Goal: Task Accomplishment & Management: Complete application form

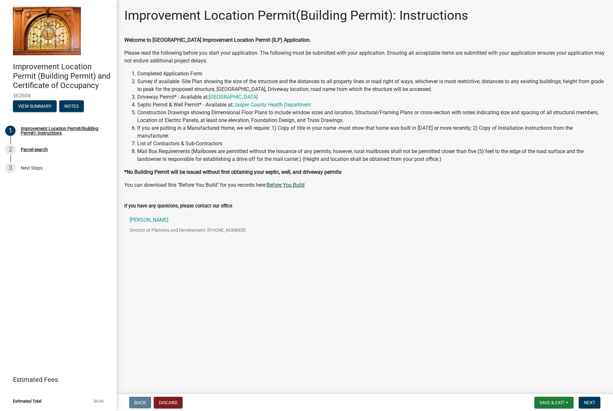
drag, startPoint x: 294, startPoint y: 177, endPoint x: 277, endPoint y: 177, distance: 16.5
click at [277, 182] on link "Before You Build" at bounding box center [286, 185] width 38 height 6
click at [258, 98] on link "[GEOGRAPHIC_DATA]" at bounding box center [233, 97] width 49 height 6
click at [283, 106] on link "Jasper County Health Department" at bounding box center [272, 105] width 77 height 6
click at [594, 403] on span "Next" at bounding box center [589, 402] width 11 height 5
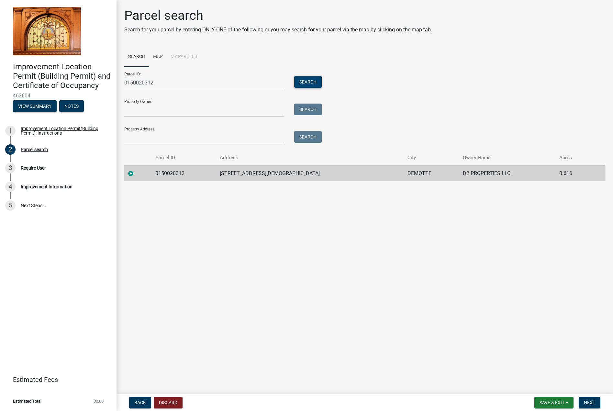
click at [304, 84] on button "Search" at bounding box center [308, 82] width 28 height 12
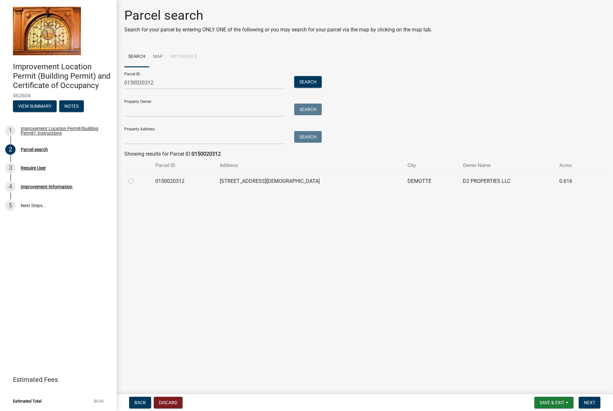
click at [136, 177] on label at bounding box center [136, 177] width 0 height 0
click at [136, 182] on input "radio" at bounding box center [138, 179] width 4 height 4
radio input "true"
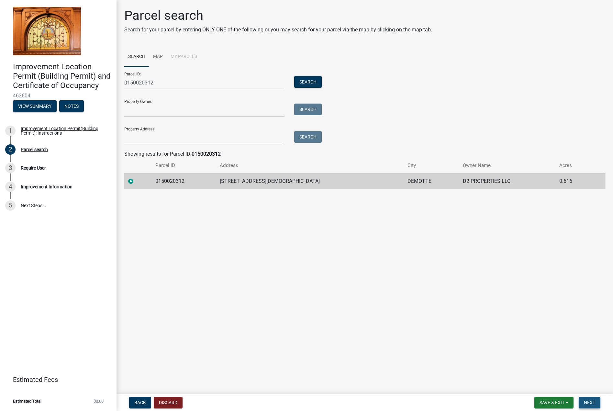
click at [593, 403] on span "Next" at bounding box center [589, 402] width 11 height 5
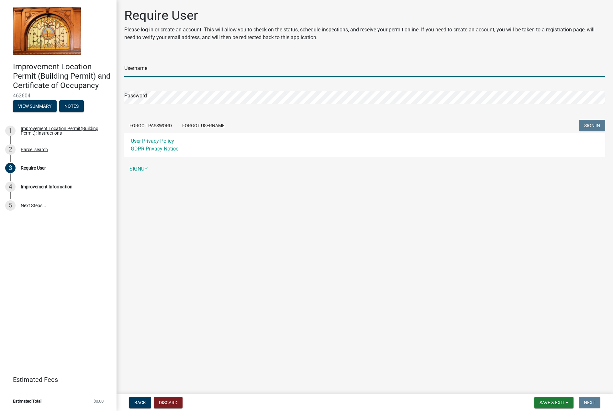
type input "DIRTWORKBOOKS"
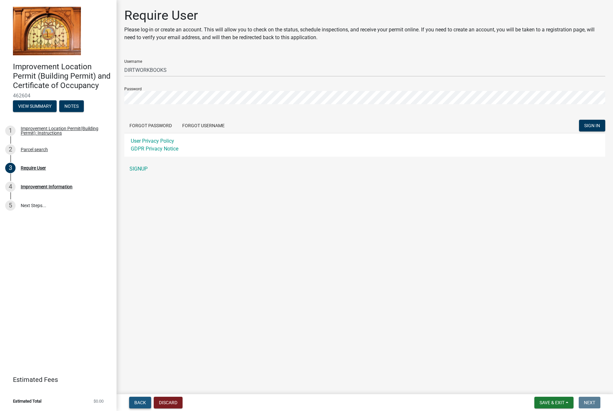
click at [141, 401] on span "Back" at bounding box center [140, 402] width 12 height 5
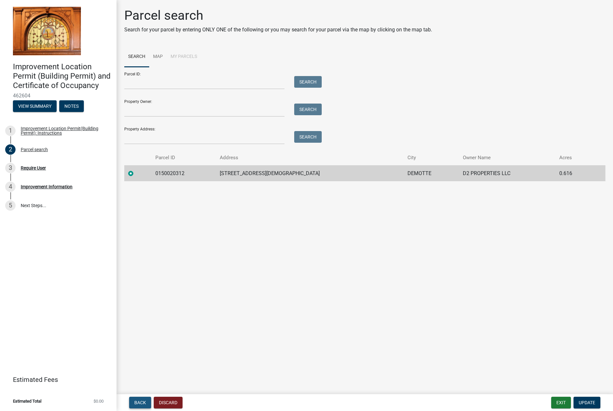
click at [141, 401] on span "Back" at bounding box center [140, 402] width 12 height 5
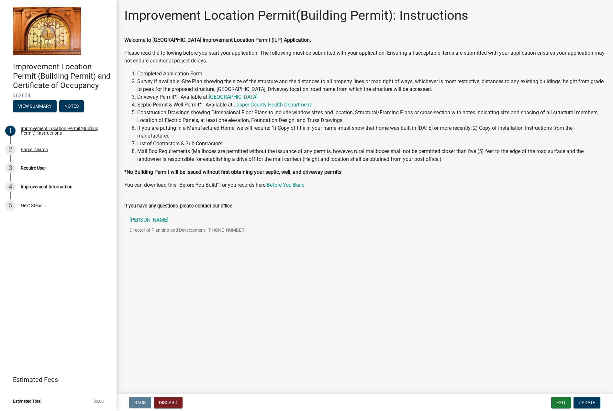
click at [414, 25] on div "Improvement Location Permit(Building Permit): Instructions" at bounding box center [296, 18] width 344 height 21
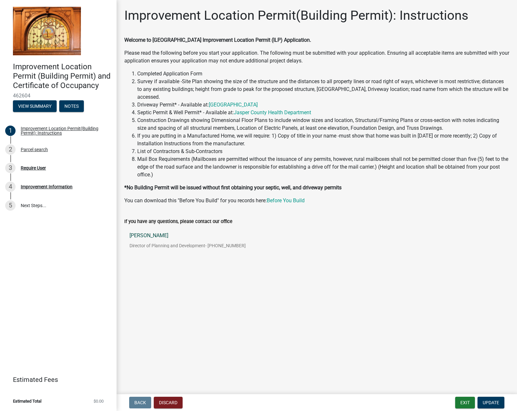
click at [337, 228] on link "[PERSON_NAME] Director of Planning and Development - [PHONE_NUMBER]" at bounding box center [316, 243] width 385 height 30
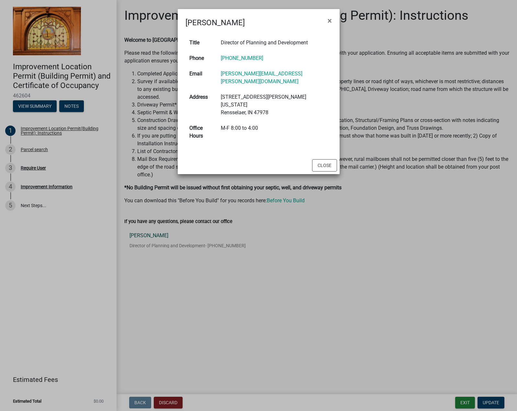
click at [337, 228] on ngb-modal-window "[PERSON_NAME] × Title Director of Planning and Development Phone [PHONE_NUMBER]…" at bounding box center [258, 205] width 517 height 411
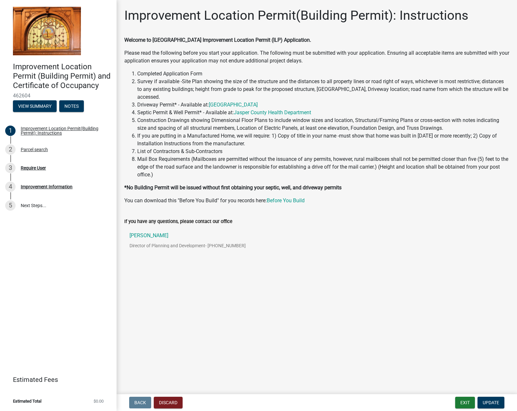
click at [255, 312] on main "Improvement Location Permit(Building Permit): Instructions Welcome to [GEOGRAPH…" at bounding box center [317, 196] width 400 height 392
